Goal: Task Accomplishment & Management: Complete application form

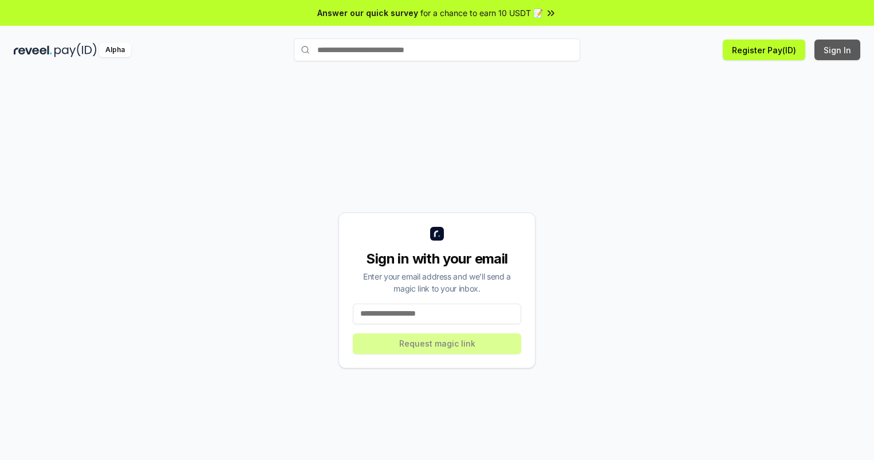
click at [838, 50] on button "Sign In" at bounding box center [837, 50] width 46 height 21
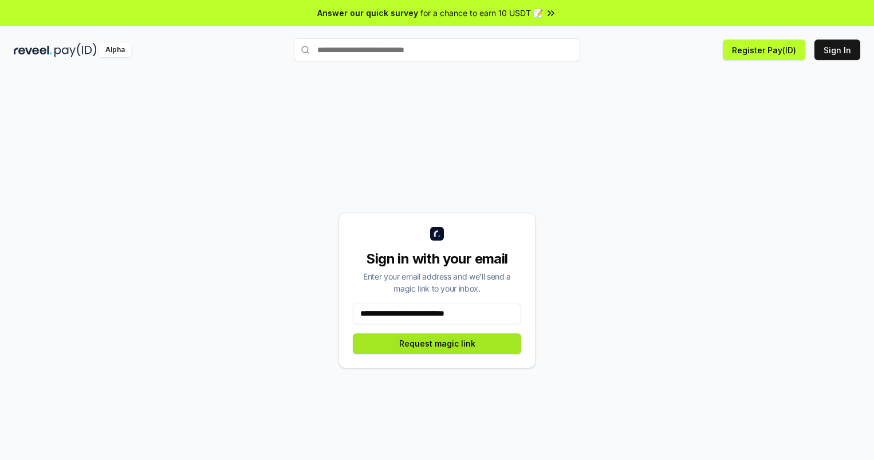
type input "**********"
click at [437, 343] on button "Request magic link" at bounding box center [437, 343] width 168 height 21
